Goal: Information Seeking & Learning: Learn about a topic

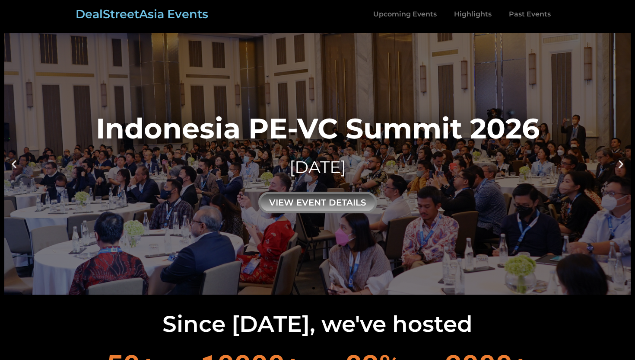
scroll to position [5, 0]
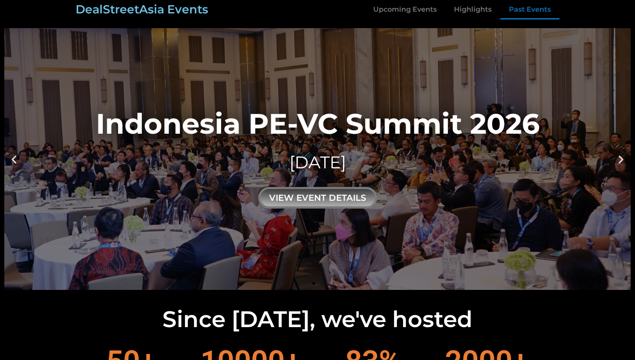
click at [526, 9] on link "Past Events" at bounding box center [530, 10] width 59 height 20
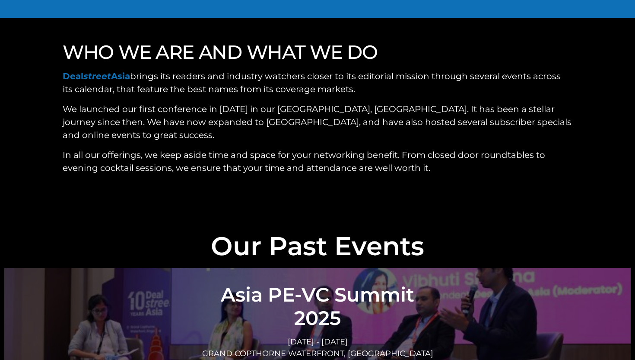
scroll to position [3024, 0]
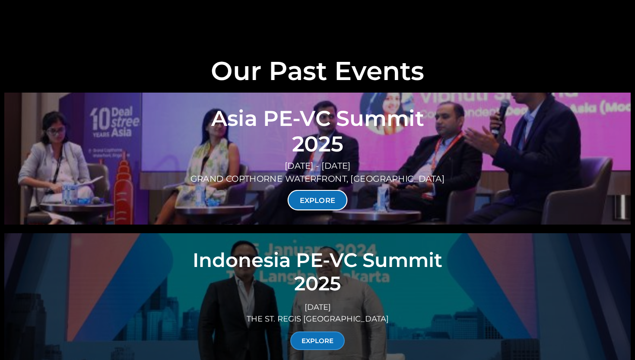
click at [311, 190] on link "EXPLORE" at bounding box center [318, 200] width 60 height 20
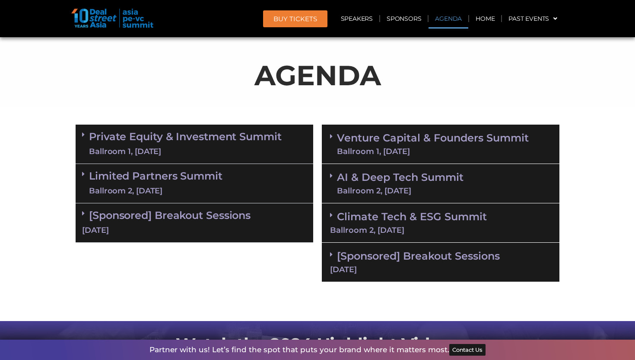
scroll to position [421, 0]
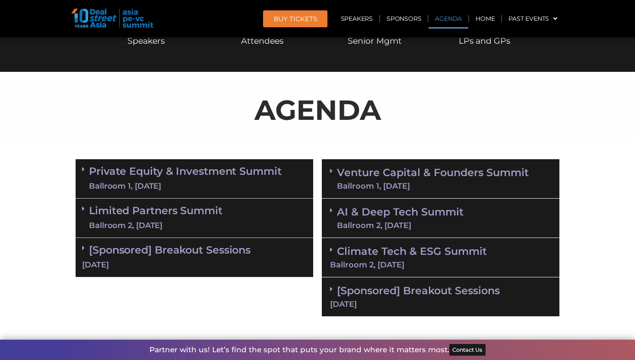
click at [393, 195] on div "Venture Capital & Founders​ Summit Ballroom 1, 11 Sept" at bounding box center [441, 178] width 238 height 39
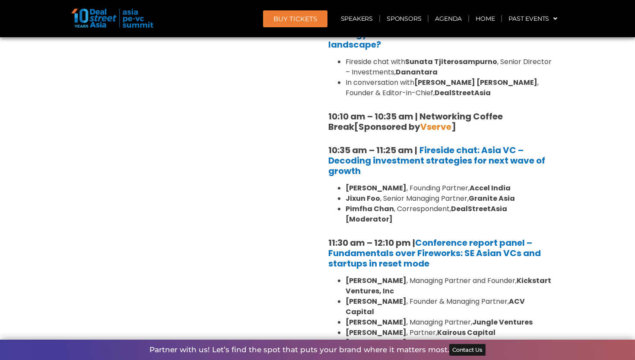
scroll to position [713, 0]
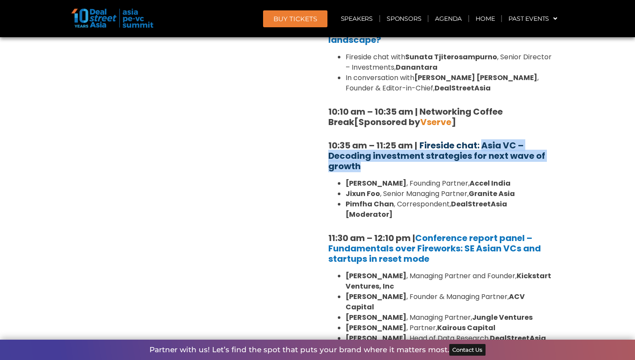
drag, startPoint x: 464, startPoint y: 164, endPoint x: 483, endPoint y: 139, distance: 31.7
click at [483, 140] on h5 "10:35 am – 11:25 am | Fireside chat: Asia VC – Decoding investment strategies f…" at bounding box center [440, 155] width 225 height 31
copy b "Asia VC – Decoding investment strategies for next wave of growth"
